Goal: Task Accomplishment & Management: Manage account settings

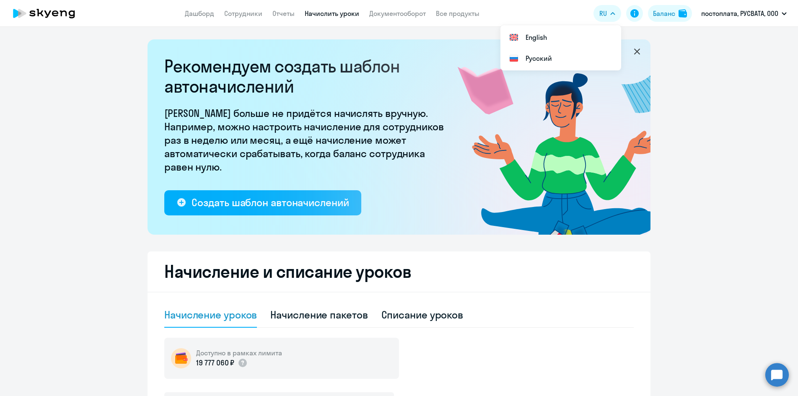
select select "10"
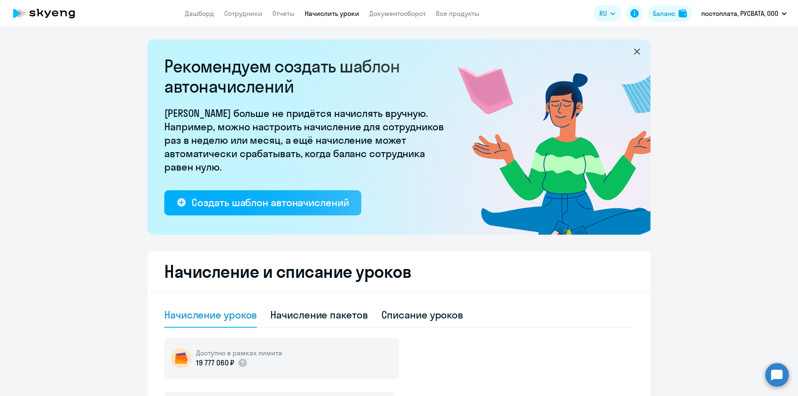
select select "10"
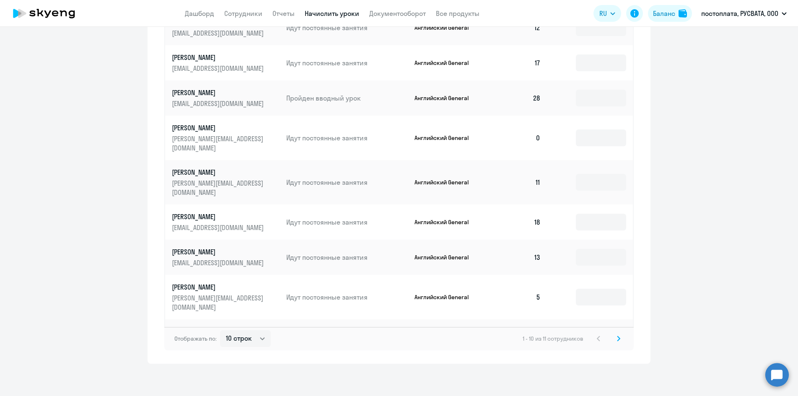
scroll to position [477, 0]
click at [581, 288] on input at bounding box center [601, 296] width 50 height 17
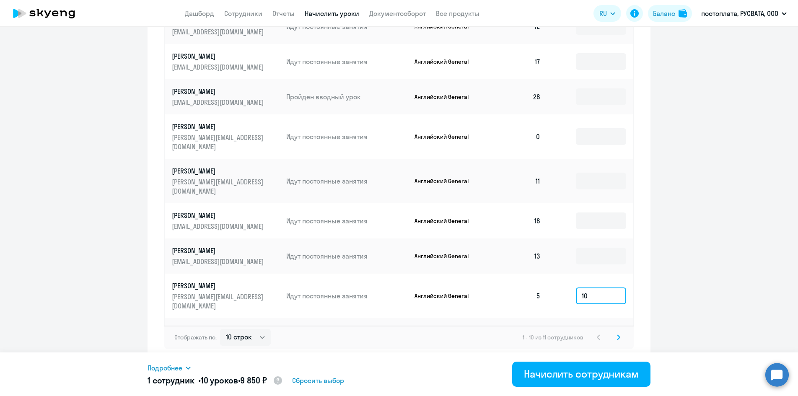
type input "10"
click at [618, 335] on svg-icon at bounding box center [619, 337] width 10 height 10
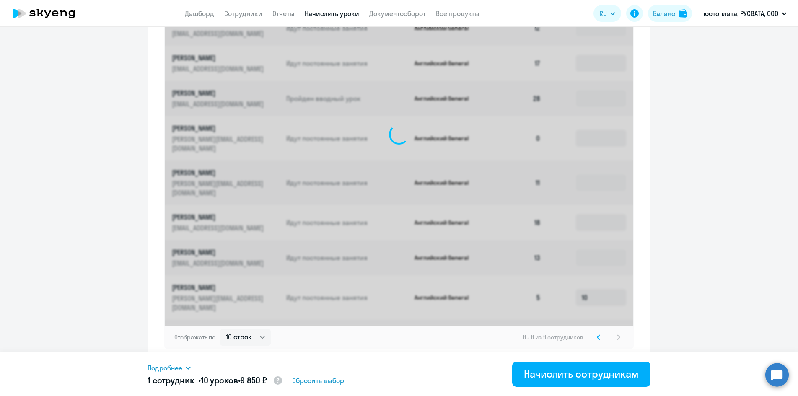
scroll to position [220, 0]
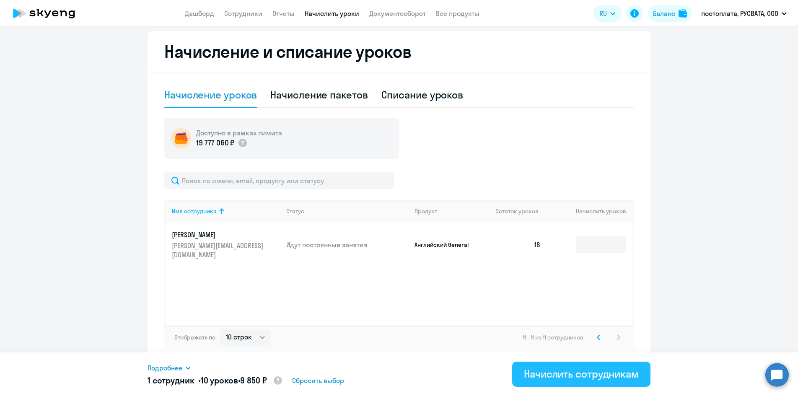
click at [562, 380] on div "Начислить сотрудникам" at bounding box center [581, 373] width 115 height 13
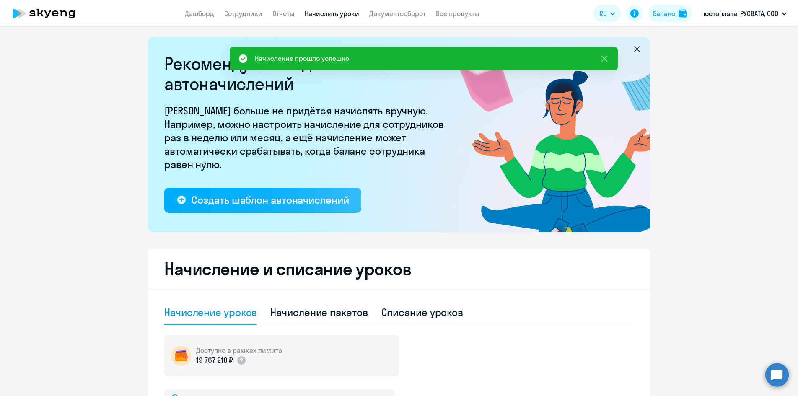
scroll to position [0, 0]
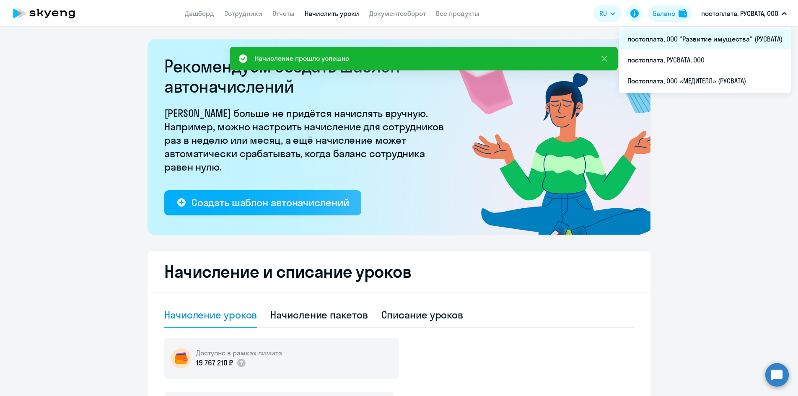
click at [690, 34] on li "постоплата, ООО "Развитие имущества" (РУСВАТА)" at bounding box center [705, 39] width 172 height 21
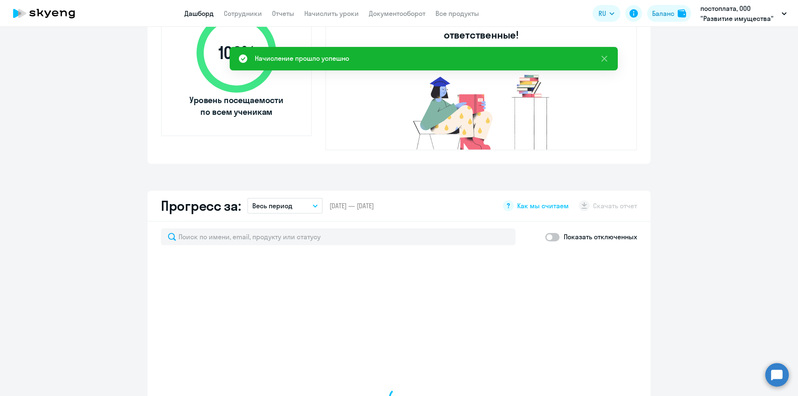
scroll to position [419, 0]
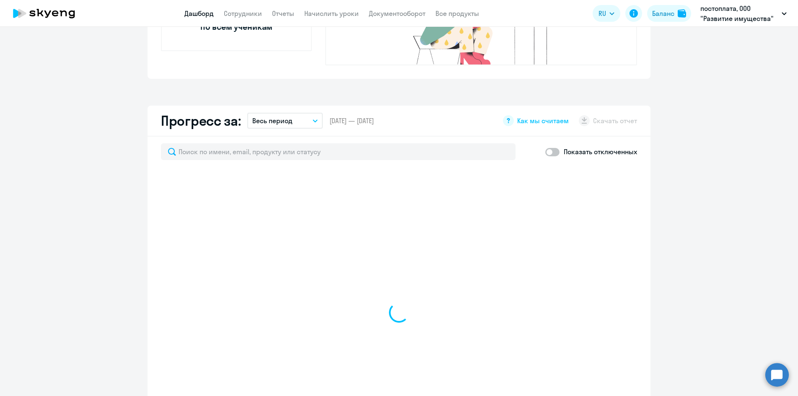
select select "30"
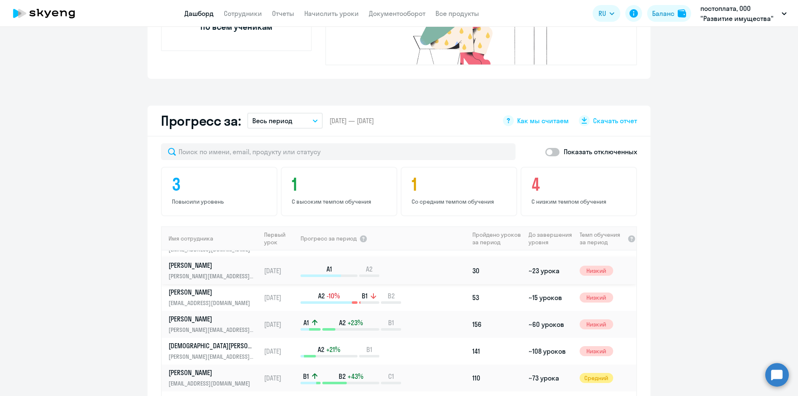
scroll to position [0, 0]
